Goal: Check status

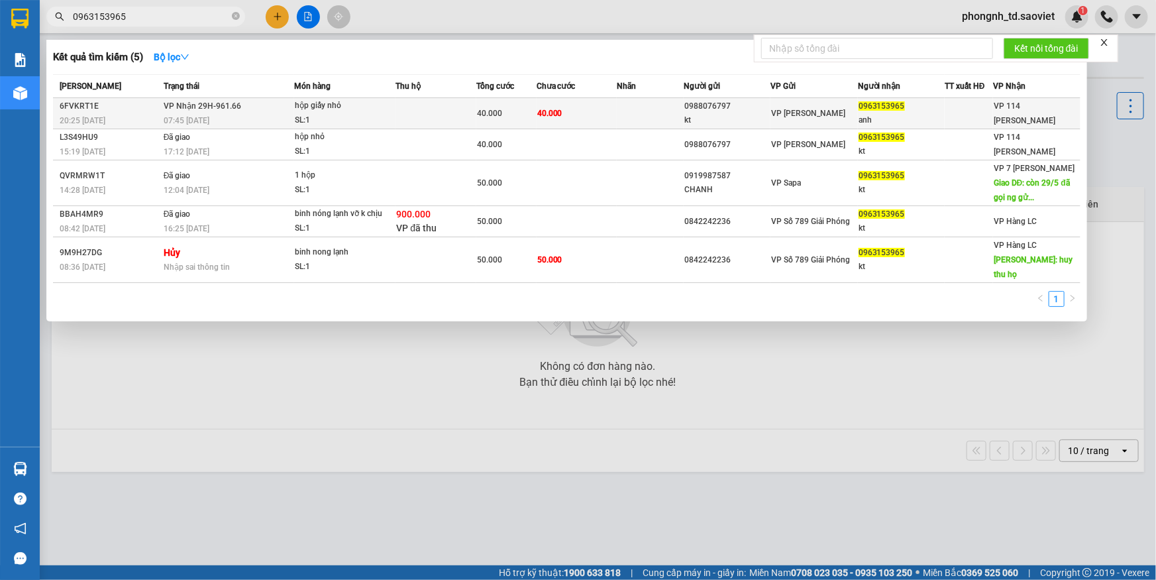
type input "0963153965"
click at [223, 116] on div "07:45 [DATE]" at bounding box center [229, 120] width 130 height 15
click at [172, 106] on span "VP Nhận 29H-961.66" at bounding box center [203, 105] width 78 height 9
click at [340, 107] on div "hộp giấy nhỏ" at bounding box center [344, 106] width 99 height 15
click at [1020, 109] on span "VP 114 [PERSON_NAME]" at bounding box center [1025, 113] width 62 height 24
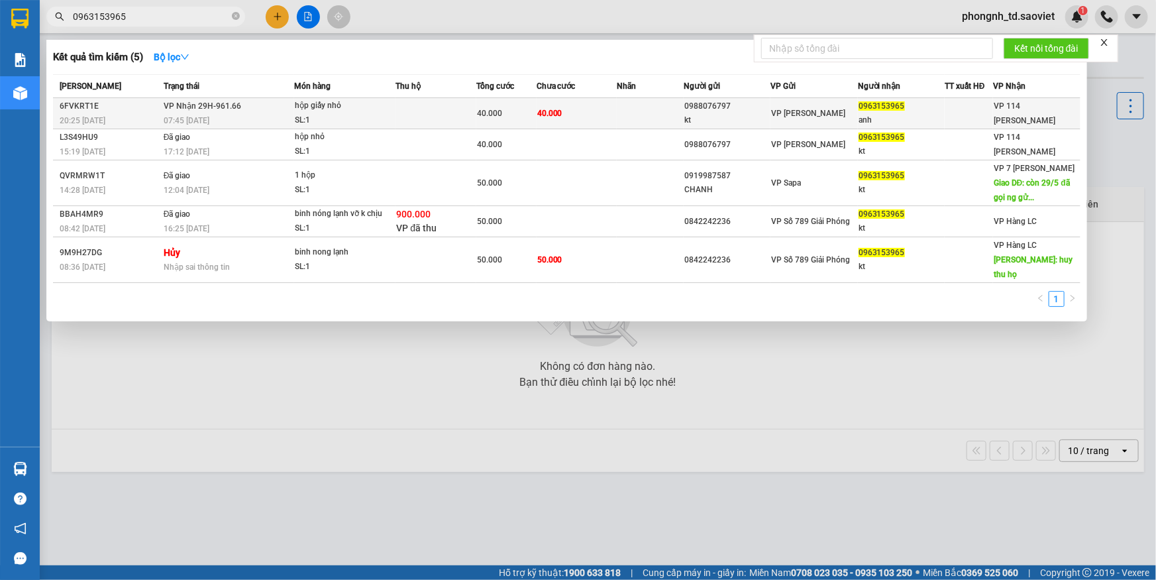
drag, startPoint x: 1020, startPoint y: 109, endPoint x: 784, endPoint y: 103, distance: 236.0
click at [784, 103] on td "VP [PERSON_NAME]" at bounding box center [814, 113] width 87 height 31
drag, startPoint x: 777, startPoint y: 109, endPoint x: 767, endPoint y: 113, distance: 11.1
click at [776, 111] on span "VP [PERSON_NAME]" at bounding box center [808, 113] width 74 height 9
click at [594, 113] on td "40.000" at bounding box center [577, 113] width 80 height 31
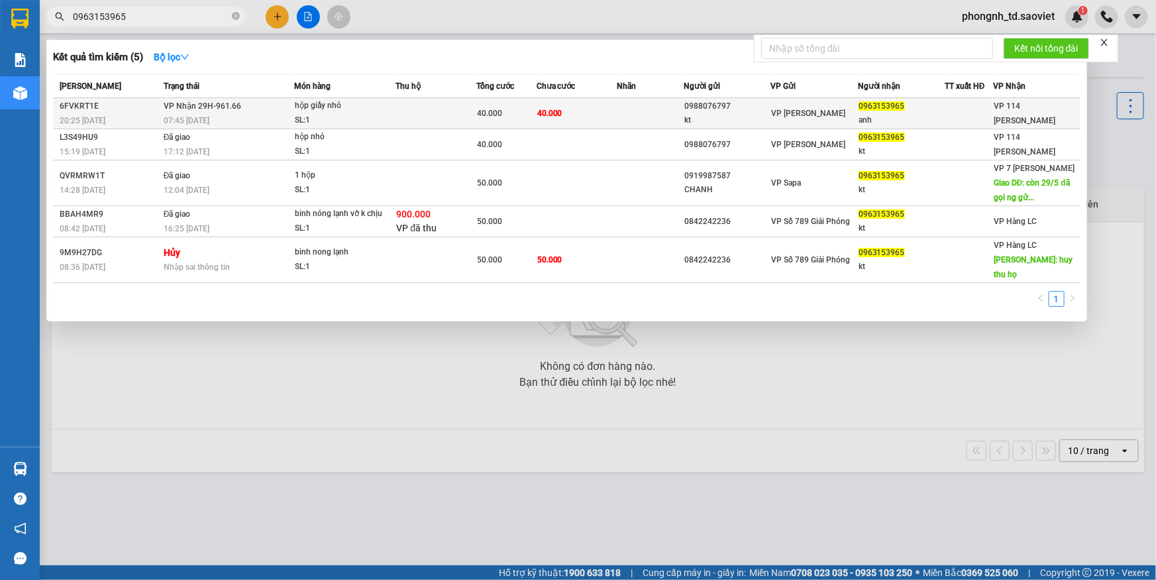
click at [535, 125] on td "40.000" at bounding box center [506, 113] width 60 height 31
click at [135, 125] on div "20:25 [DATE]" at bounding box center [110, 120] width 100 height 15
